Goal: Transaction & Acquisition: Purchase product/service

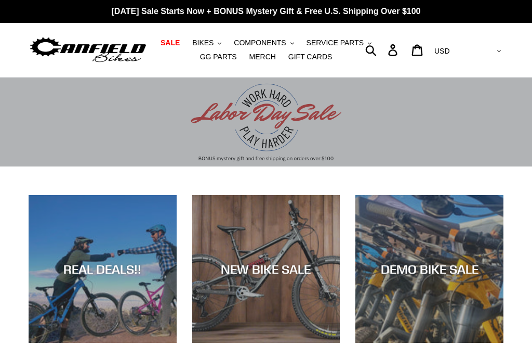
scroll to position [1, 0]
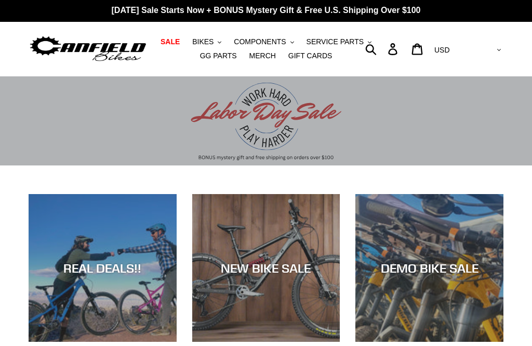
click at [210, 39] on span "BIKES" at bounding box center [202, 41] width 21 height 9
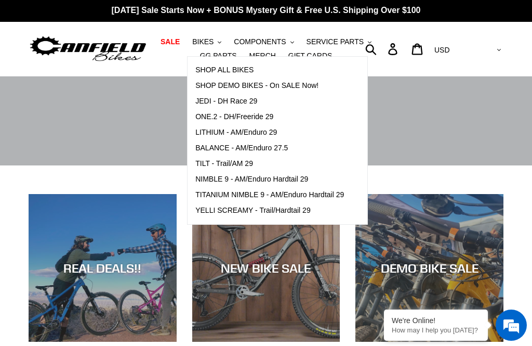
scroll to position [0, 0]
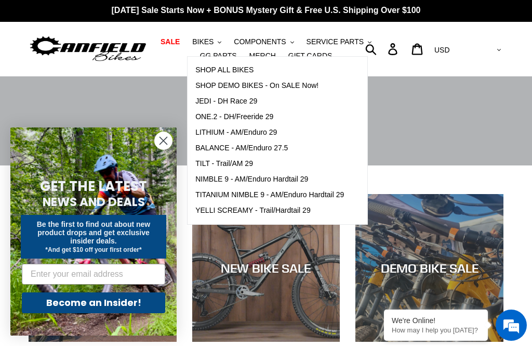
click at [252, 103] on span "JEDI - DH Race 29" at bounding box center [226, 101] width 62 height 9
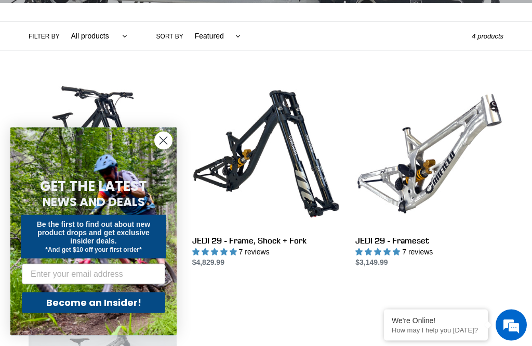
scroll to position [234, 0]
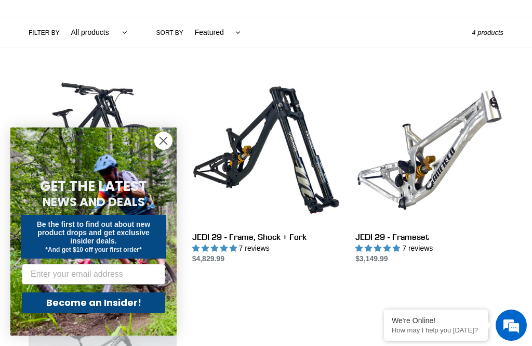
click at [160, 149] on circle "Close dialog" at bounding box center [163, 140] width 17 height 17
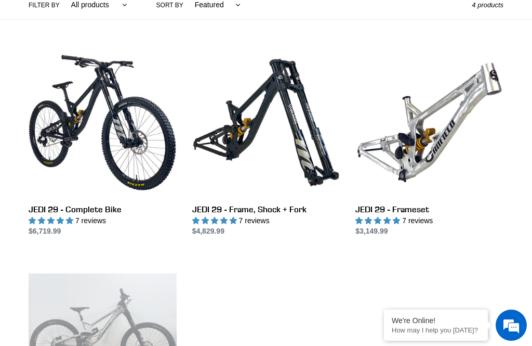
scroll to position [261, 0]
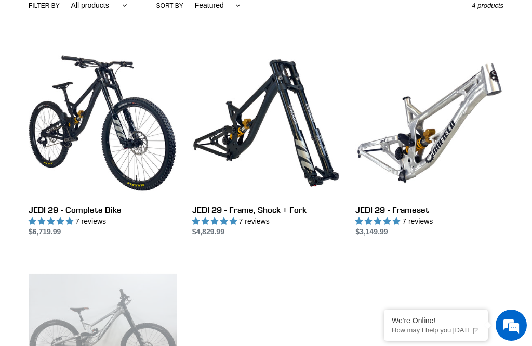
click at [433, 137] on link "JEDI 29 - Frameset" at bounding box center [429, 143] width 148 height 188
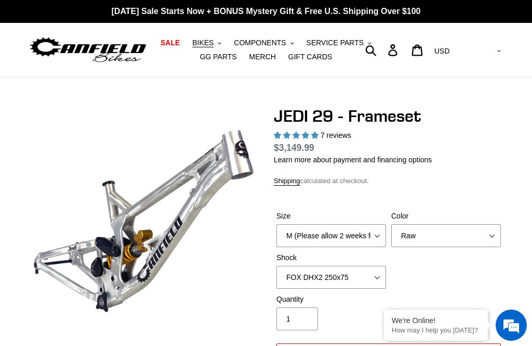
scroll to position [168, 0]
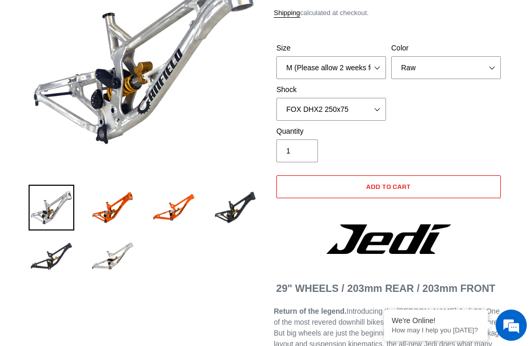
select select "highest-rating"
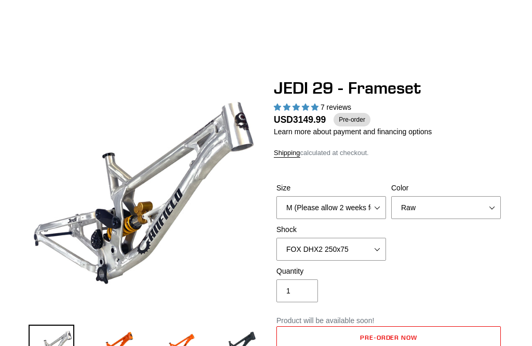
scroll to position [0, 0]
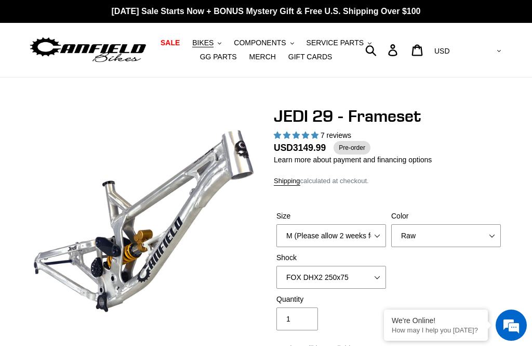
click at [209, 42] on span "BIKES" at bounding box center [202, 42] width 21 height 9
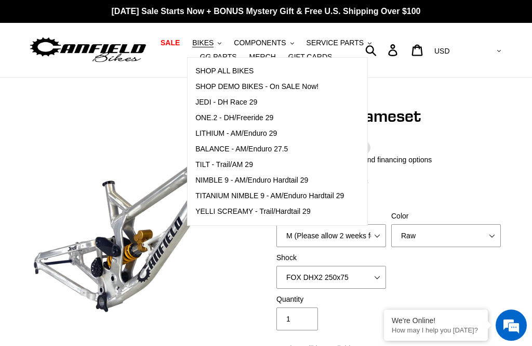
click at [272, 124] on link "ONE.2 - DH/Freeride 29" at bounding box center [270, 118] width 164 height 16
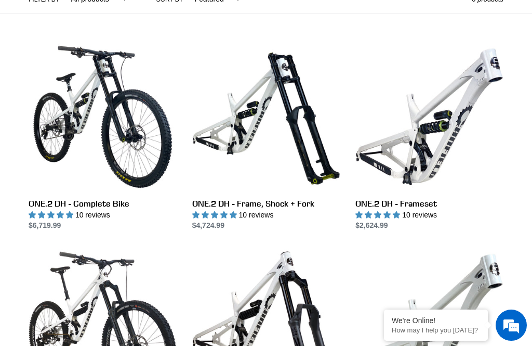
scroll to position [267, 0]
click at [436, 135] on link "ONE.2 DH - Frameset" at bounding box center [429, 137] width 148 height 188
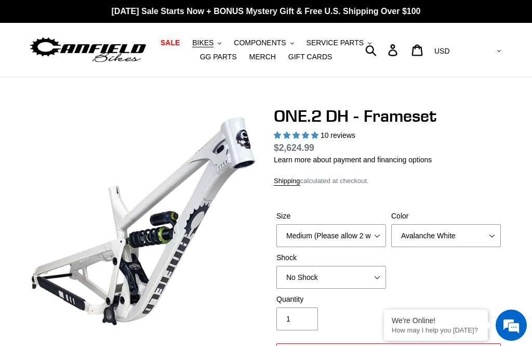
select select "highest-rating"
click at [380, 236] on select "Medium (Please allow 2 weeks for delivery) Large (Sold Out)" at bounding box center [331, 235] width 110 height 23
select select "Large (Sold Out)"
click at [482, 236] on select "Avalanche White Bentonite Grey" at bounding box center [446, 235] width 110 height 23
select select "Bentonite Grey"
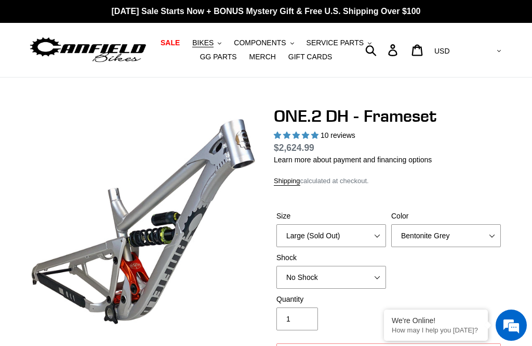
click at [206, 37] on button "BIKES .cls-1{fill:#231f20}" at bounding box center [206, 43] width 39 height 14
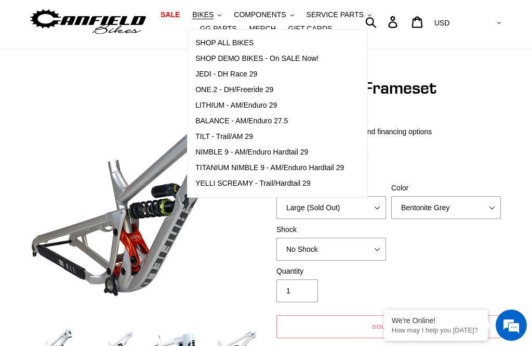
scroll to position [29, 0]
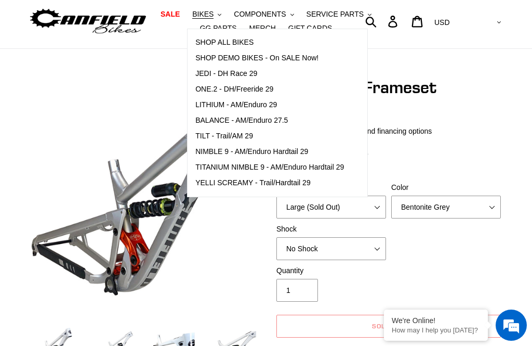
click at [265, 104] on span "LITHIUM - AM/Enduro 29" at bounding box center [236, 104] width 82 height 9
